Goal: Information Seeking & Learning: Learn about a topic

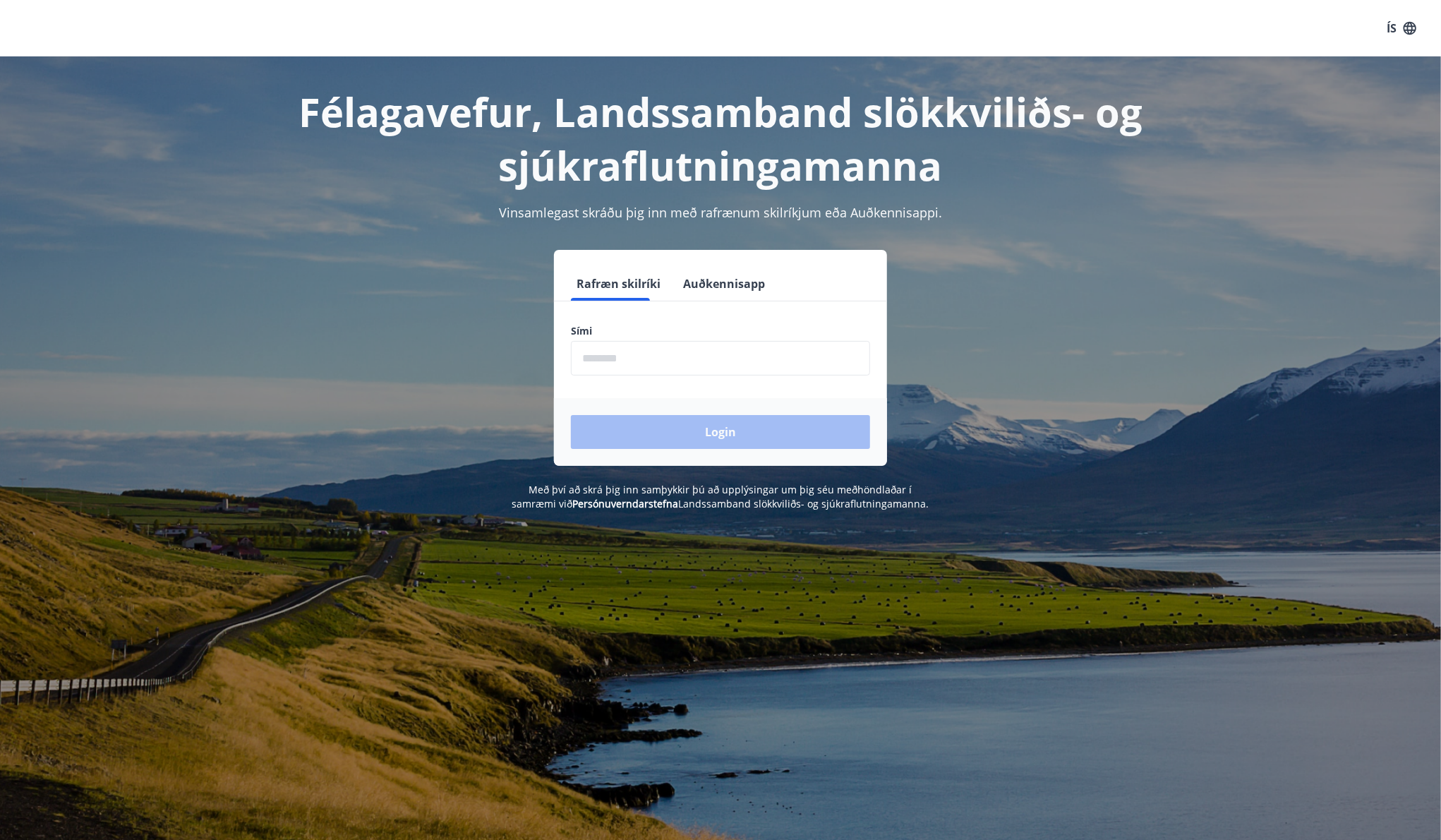
click at [673, 362] on input "phone" at bounding box center [721, 358] width 299 height 35
type input "********"
click at [689, 430] on button "Login" at bounding box center [721, 431] width 299 height 34
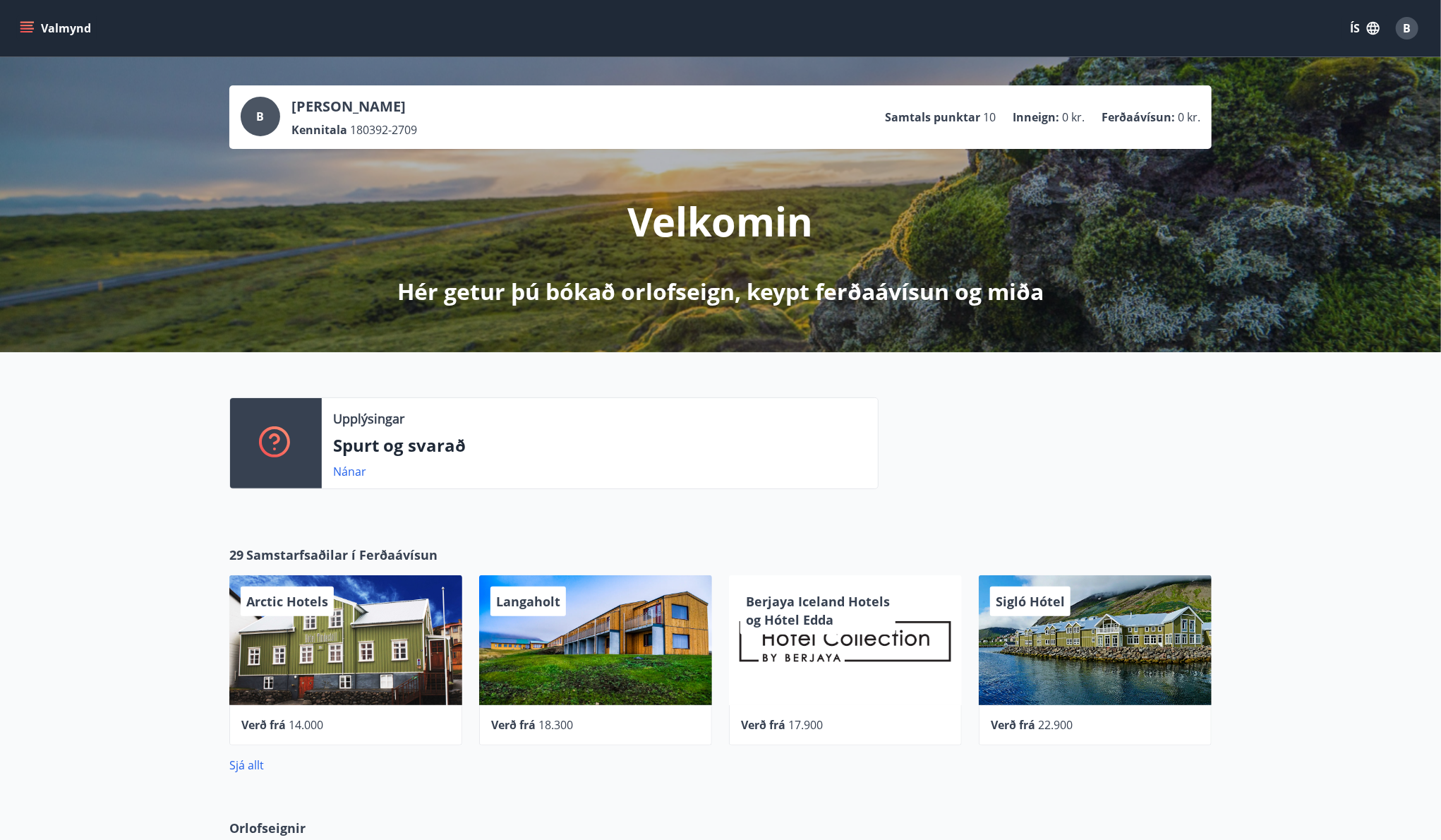
click at [45, 37] on button "Valmynd" at bounding box center [57, 28] width 80 height 25
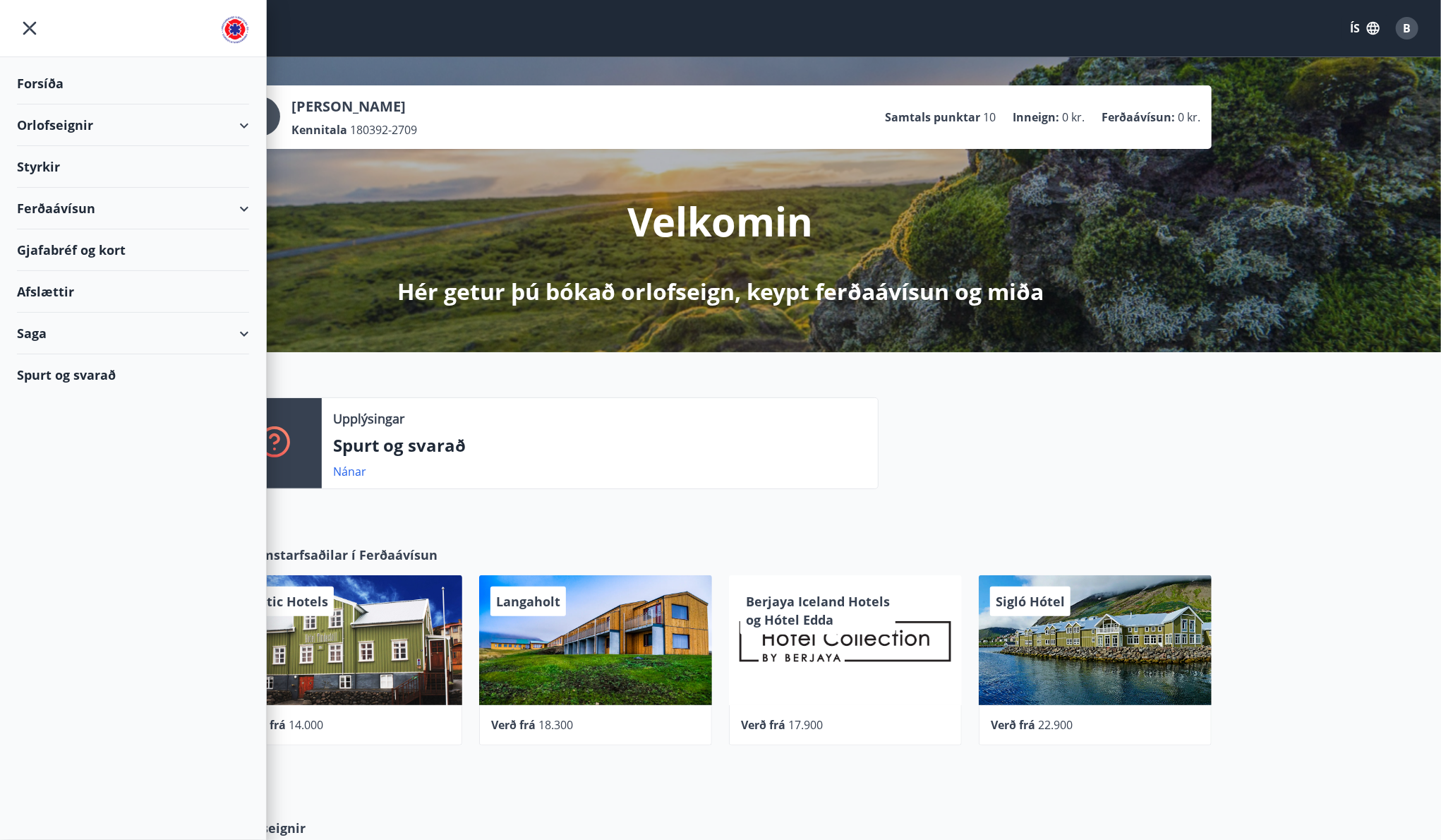
click at [49, 104] on div "Styrkir" at bounding box center [132, 83] width 232 height 42
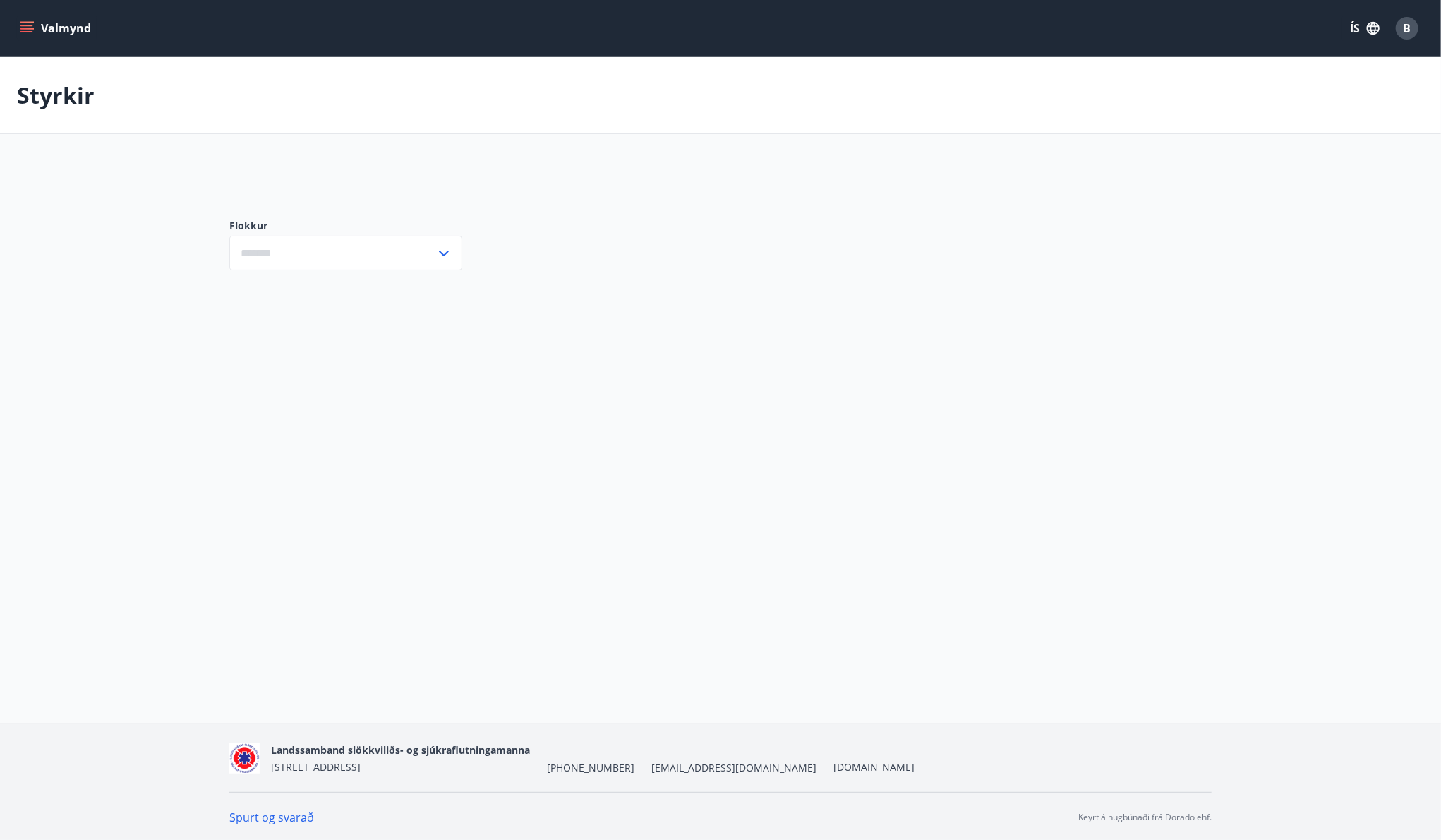
type input "***"
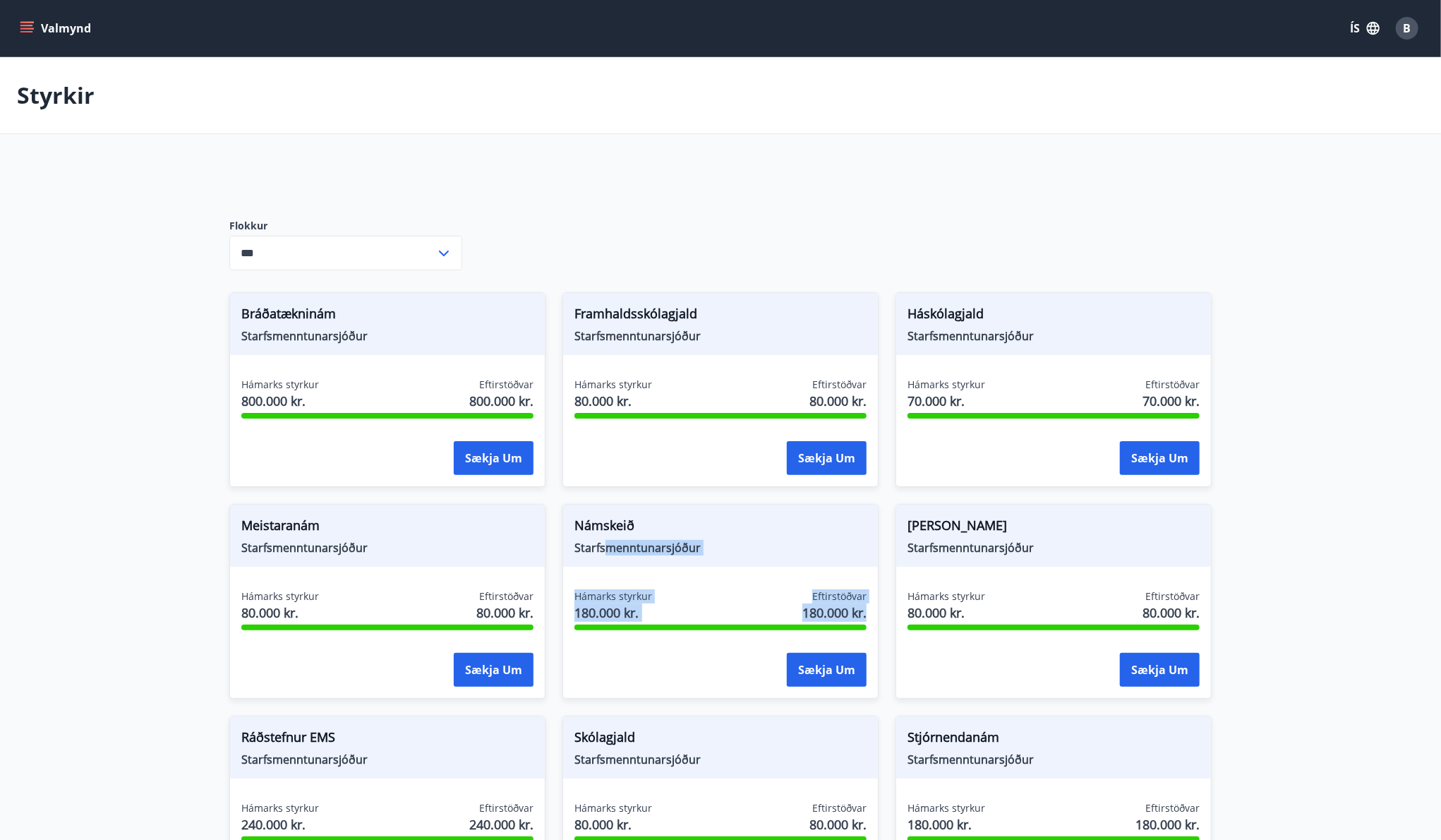
drag, startPoint x: 605, startPoint y: 550, endPoint x: 779, endPoint y: 670, distance: 211.4
click at [779, 670] on div "Námskeið Starfsmenntunarsjóður Hámarks styrkur 180.000 kr. Eftirstöðvar 180.000…" at bounding box center [721, 601] width 317 height 195
click at [744, 710] on div "Skólagjald Starfsmenntunarsjóður Hámarks styrkur 80.000 kr. Eftirstöðvar 80.000…" at bounding box center [711, 803] width 333 height 211
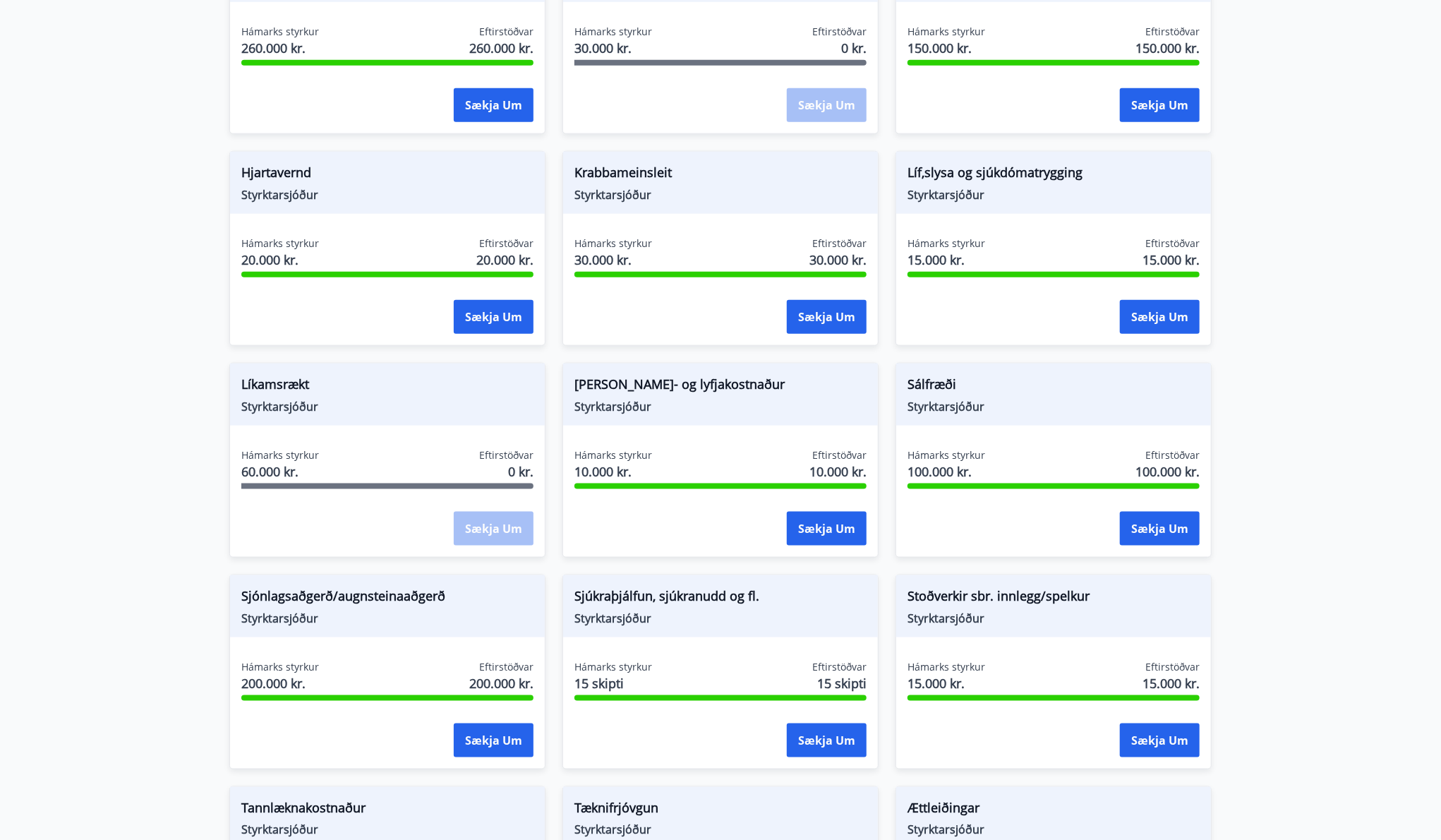
scroll to position [1058, 0]
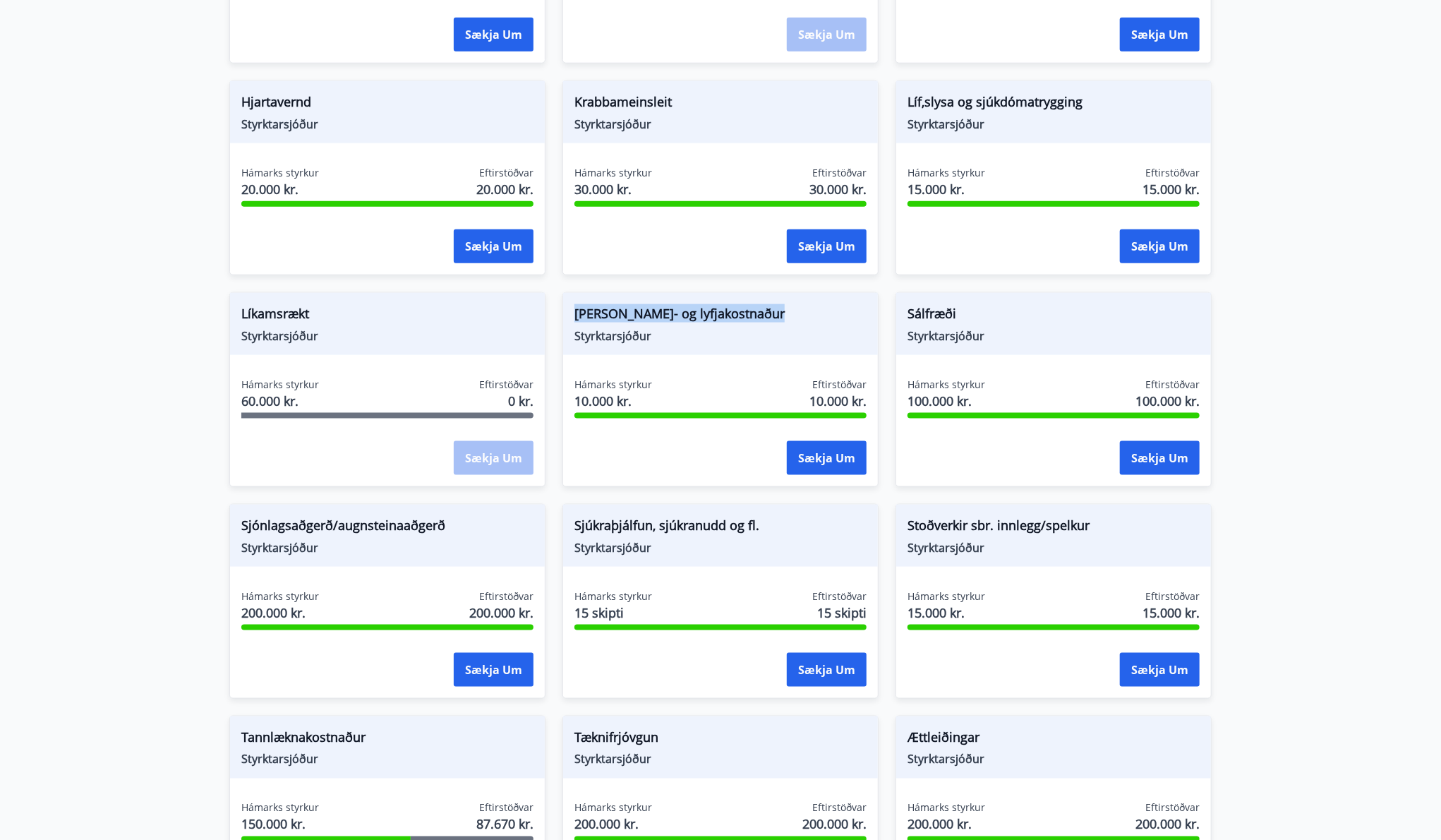
drag, startPoint x: 574, startPoint y: 313, endPoint x: 777, endPoint y: 317, distance: 203.0
click at [777, 317] on span "[PERSON_NAME]- og lyfjakostnaður" at bounding box center [721, 317] width 292 height 24
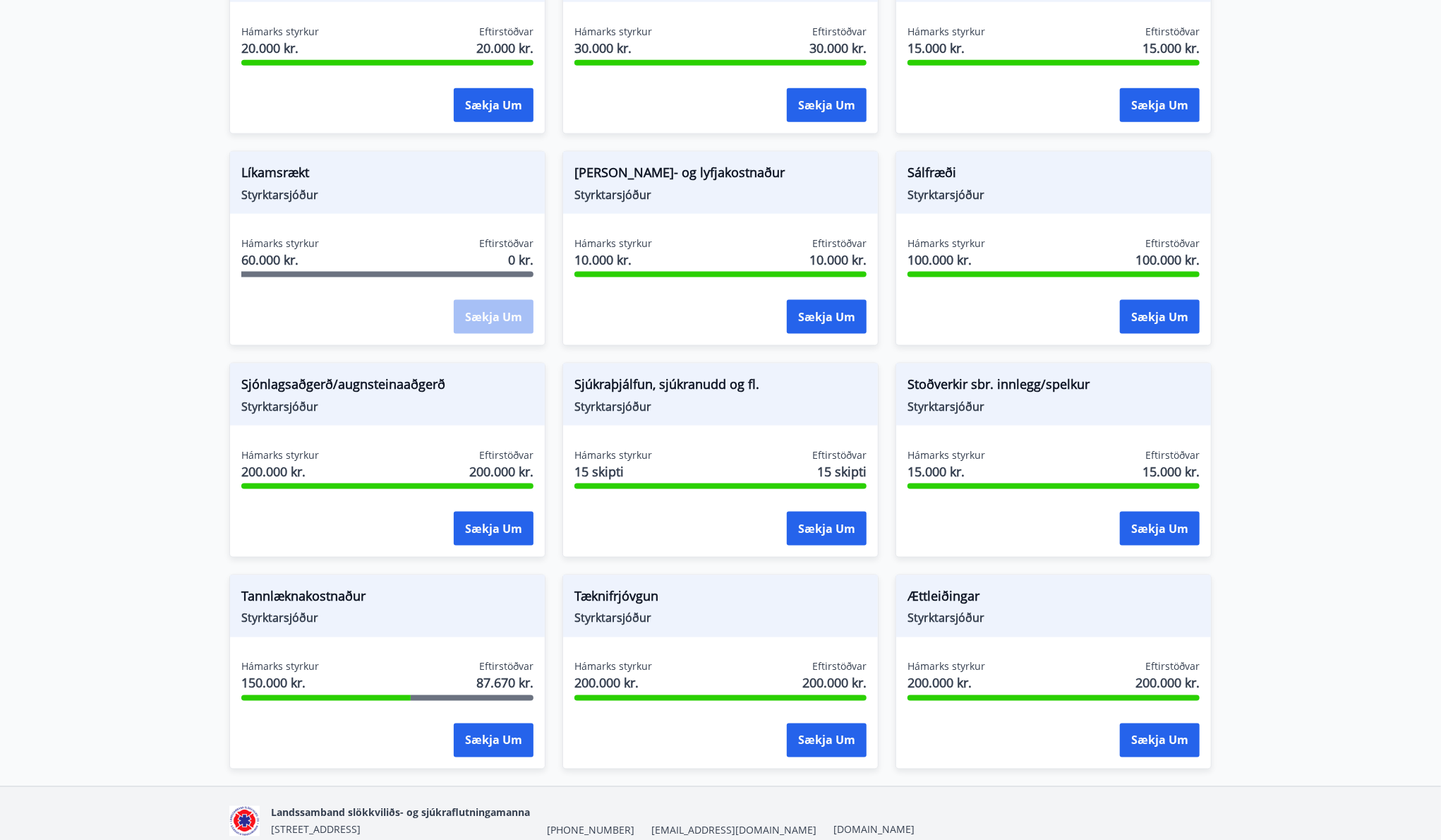
click at [321, 588] on span "Tannlæknakostnaður" at bounding box center [388, 598] width 292 height 24
click at [302, 592] on span "Tannlæknakostnaður" at bounding box center [388, 598] width 292 height 24
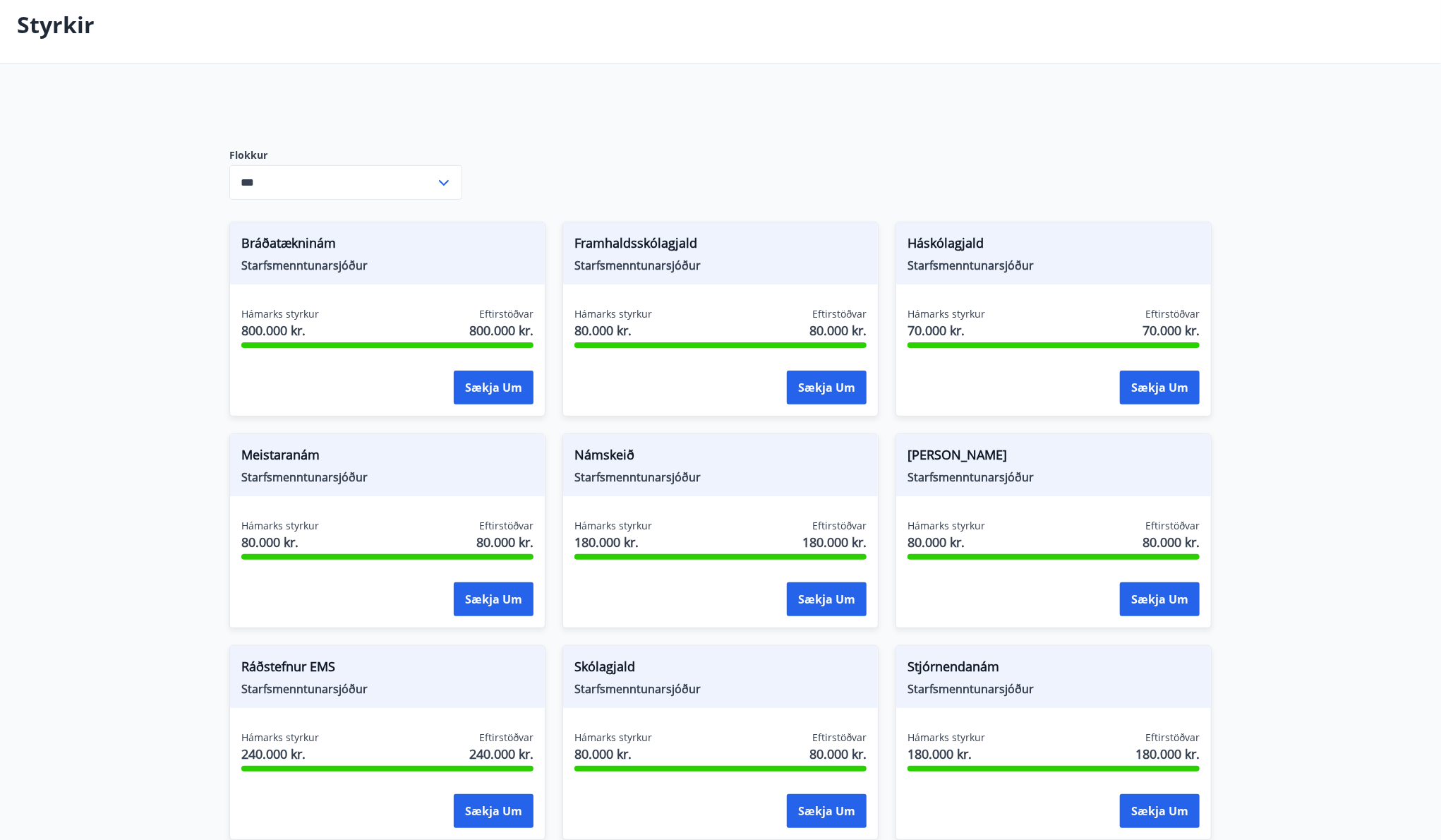
scroll to position [211, 0]
